Goal: Task Accomplishment & Management: Use online tool/utility

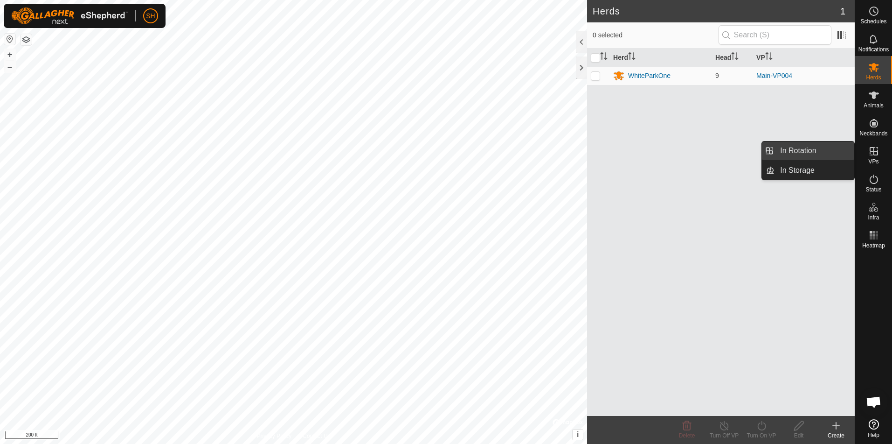
click at [829, 147] on link "In Rotation" at bounding box center [815, 150] width 80 height 19
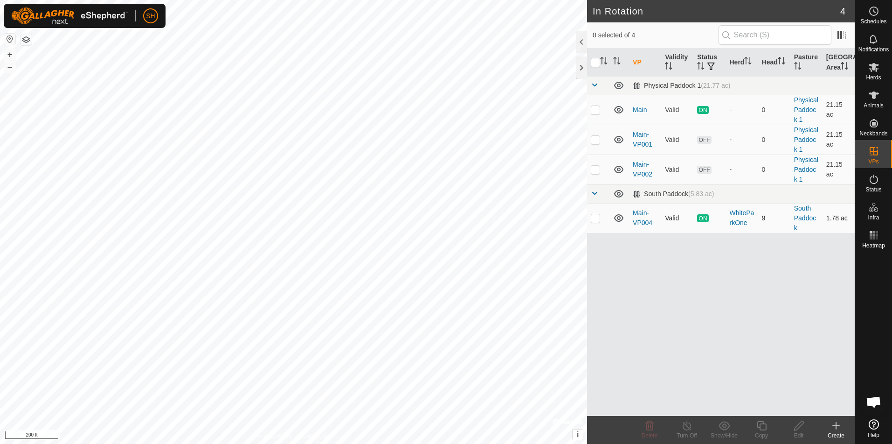
click at [598, 216] on p-checkbox at bounding box center [595, 217] width 9 height 7
checkbox input "true"
click at [759, 428] on icon at bounding box center [762, 425] width 12 height 11
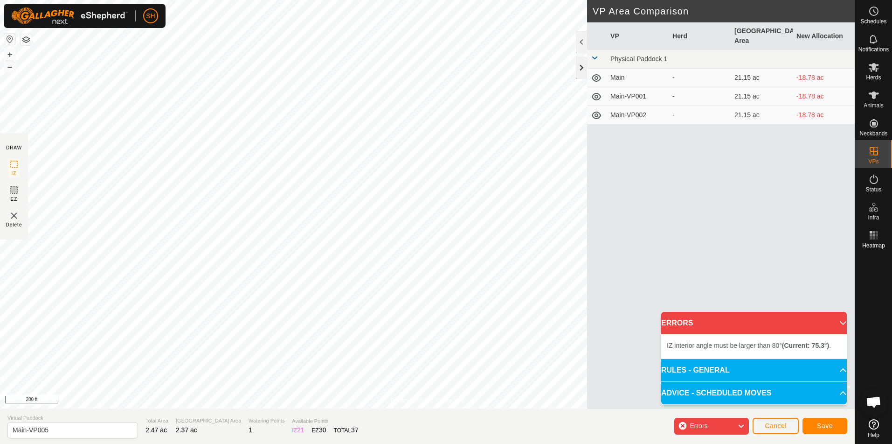
click at [584, 67] on div at bounding box center [581, 67] width 11 height 22
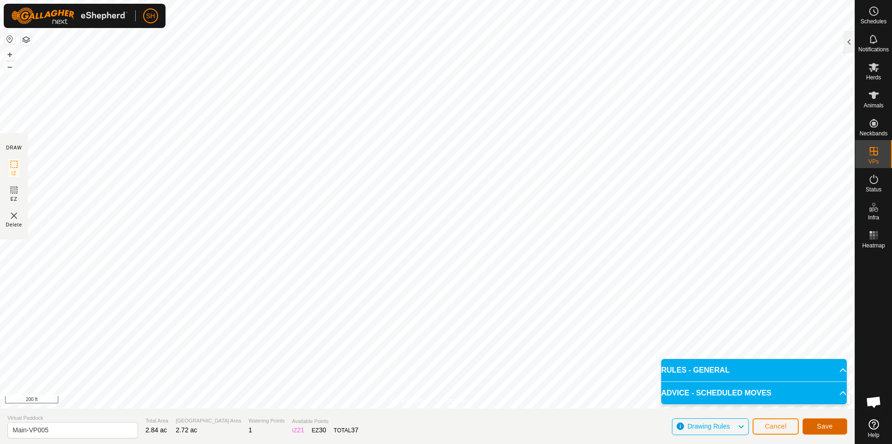
click at [820, 429] on span "Save" at bounding box center [825, 425] width 16 height 7
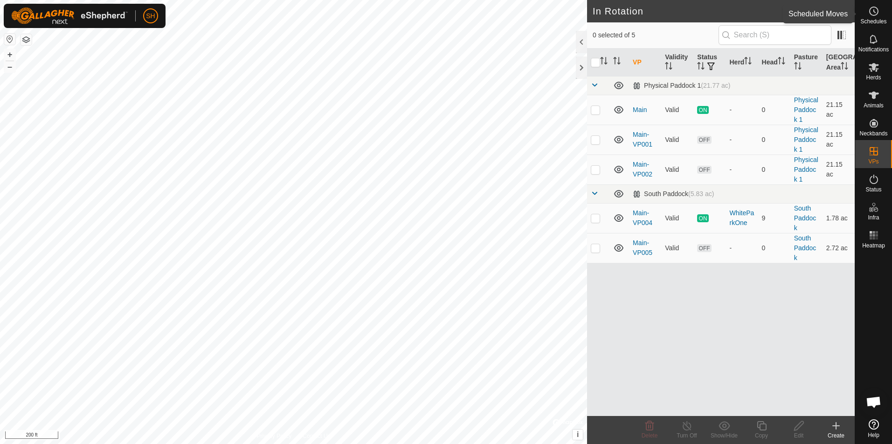
click at [876, 15] on icon at bounding box center [874, 11] width 11 height 11
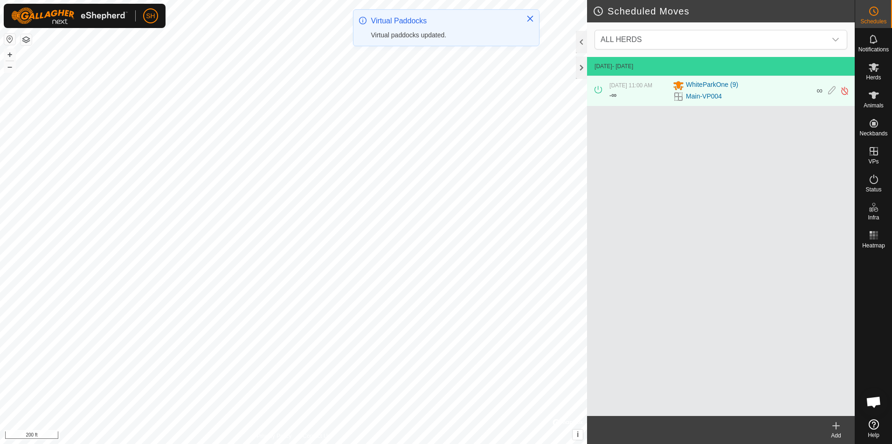
click at [838, 424] on icon at bounding box center [836, 425] width 11 height 11
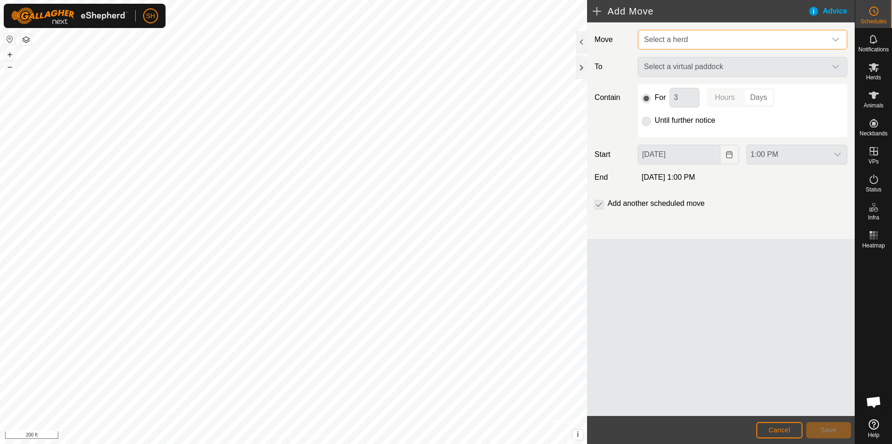
click at [692, 41] on span "Select a herd" at bounding box center [733, 39] width 186 height 19
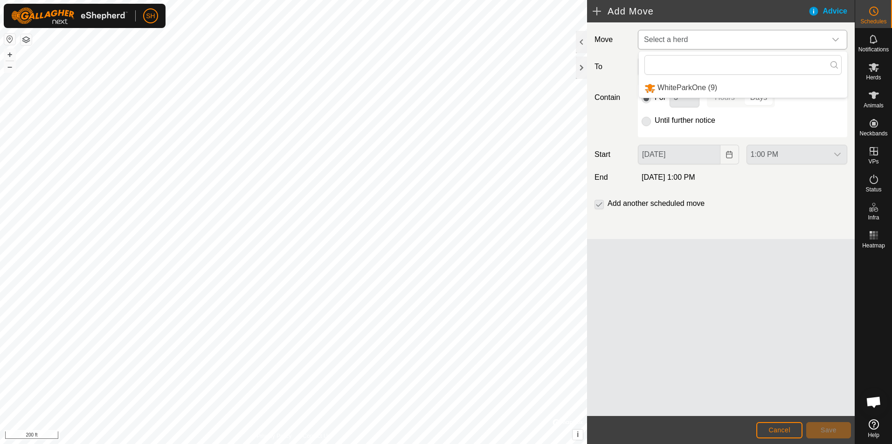
click at [674, 84] on li "WhiteParkOne (9)" at bounding box center [743, 87] width 209 height 19
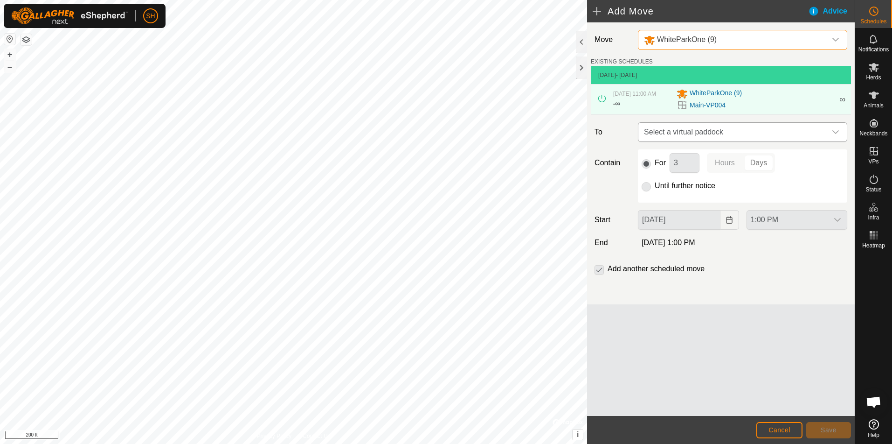
click at [692, 136] on span "Select a virtual paddock" at bounding box center [733, 132] width 186 height 19
click at [660, 203] on li "Main-VP005 2.72 ac" at bounding box center [742, 204] width 197 height 14
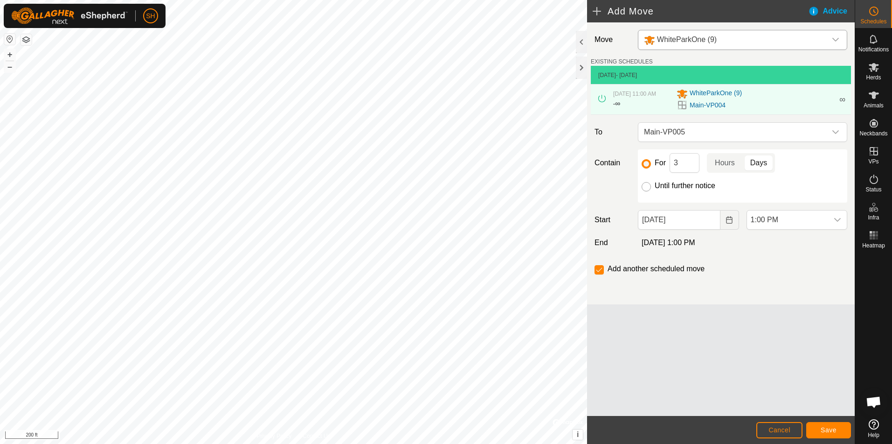
click at [650, 191] on input "Until further notice" at bounding box center [646, 186] width 9 height 9
radio input "true"
checkbox input "false"
click at [825, 434] on button "Save" at bounding box center [829, 430] width 45 height 16
